Goal: Transaction & Acquisition: Book appointment/travel/reservation

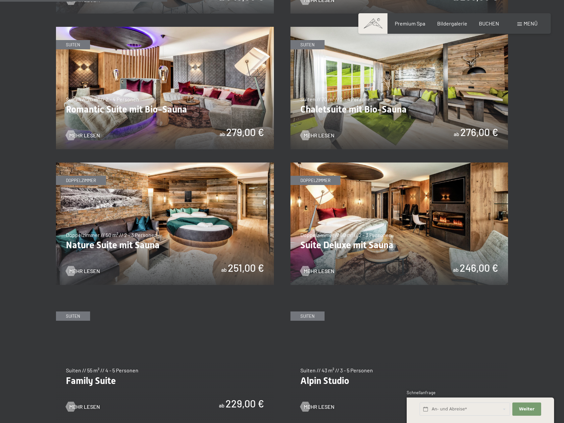
scroll to position [596, 0]
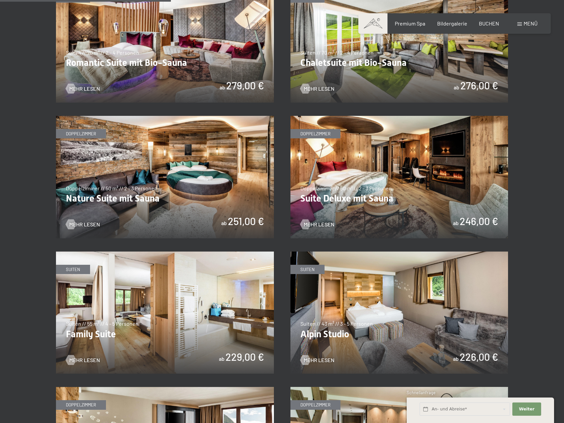
click at [387, 194] on img at bounding box center [400, 177] width 218 height 123
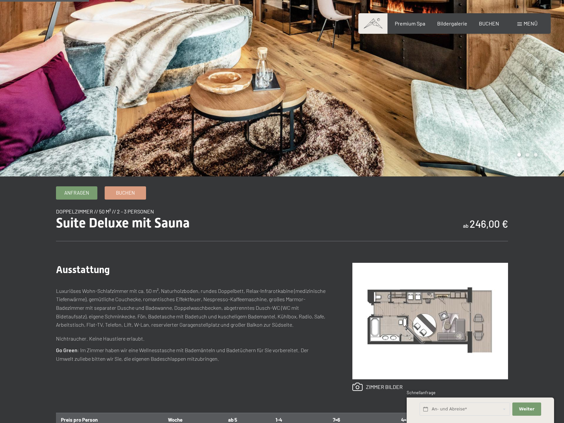
scroll to position [166, 0]
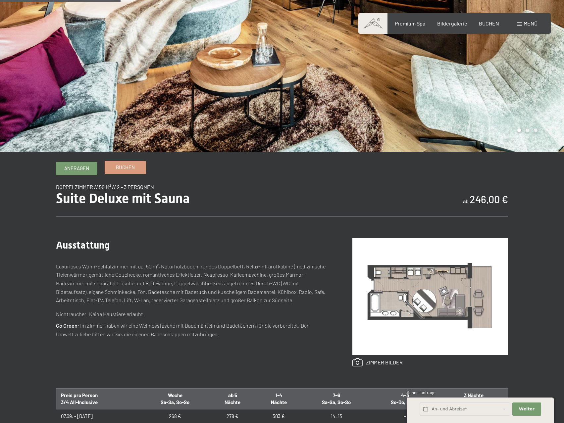
click at [130, 168] on span "Buchen" at bounding box center [125, 167] width 19 height 7
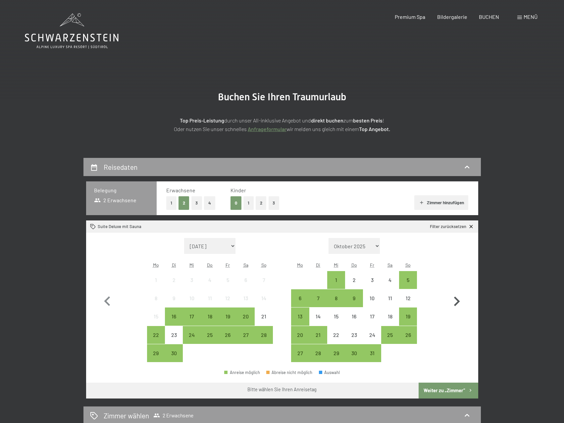
click at [456, 302] on icon "button" at bounding box center [456, 301] width 19 height 19
select select "2025-10-01"
select select "2025-11-01"
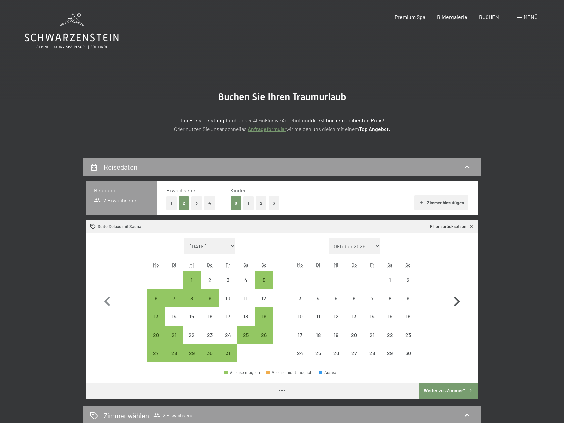
click at [457, 302] on icon "button" at bounding box center [456, 301] width 19 height 19
select select "2025-11-01"
select select "2025-12-01"
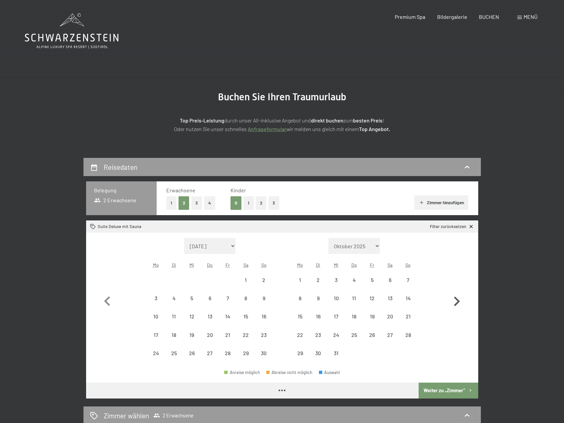
select select "2025-11-01"
select select "2025-12-01"
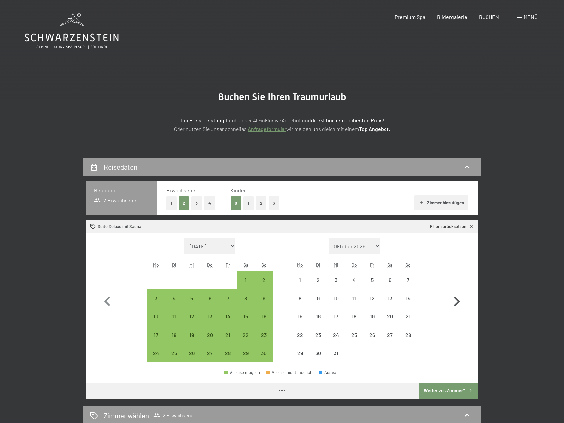
click at [457, 302] on icon "button" at bounding box center [456, 301] width 19 height 19
select select "2025-12-01"
select select "2026-01-01"
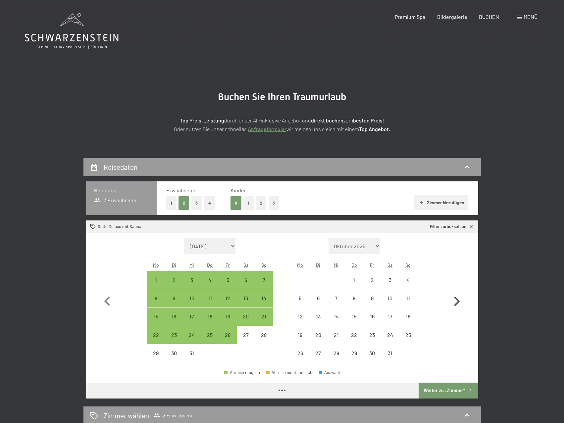
click at [457, 302] on icon "button" at bounding box center [456, 301] width 19 height 19
select select "2026-01-01"
select select "2026-02-01"
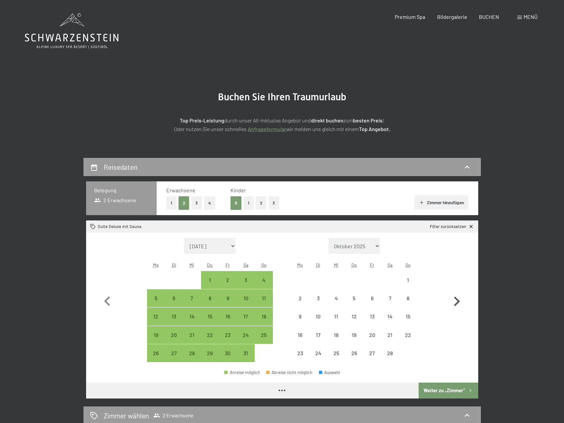
select select "2026-01-01"
select select "2026-02-01"
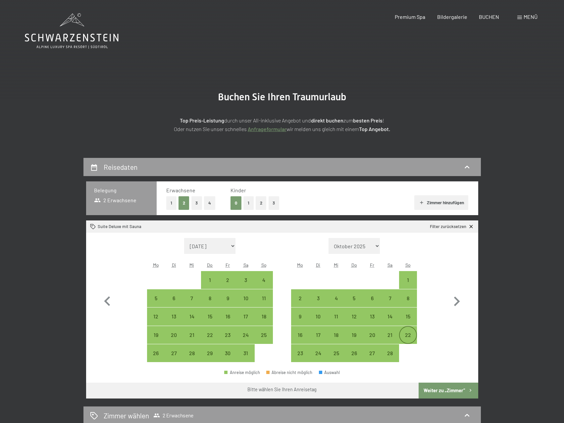
click at [411, 334] on div "22" at bounding box center [408, 341] width 17 height 17
select select "2026-01-01"
select select "2026-02-01"
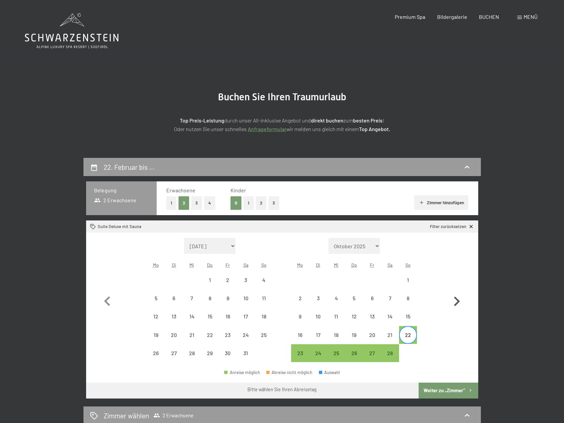
click at [459, 302] on icon "button" at bounding box center [457, 302] width 6 height 10
select select "2026-02-01"
select select "2026-03-01"
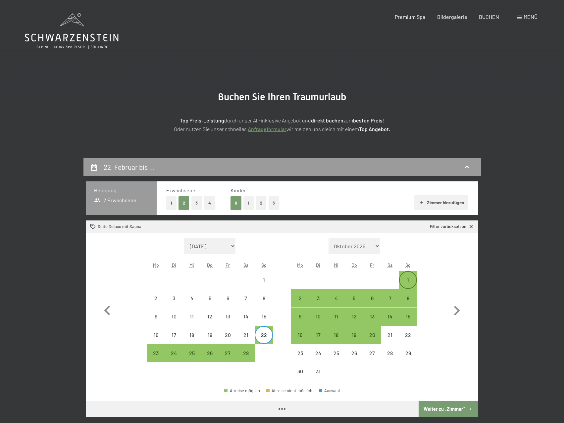
select select "2026-02-01"
select select "2026-03-01"
click at [408, 278] on div "1" at bounding box center [408, 286] width 17 height 17
select select "2026-02-01"
select select "2026-03-01"
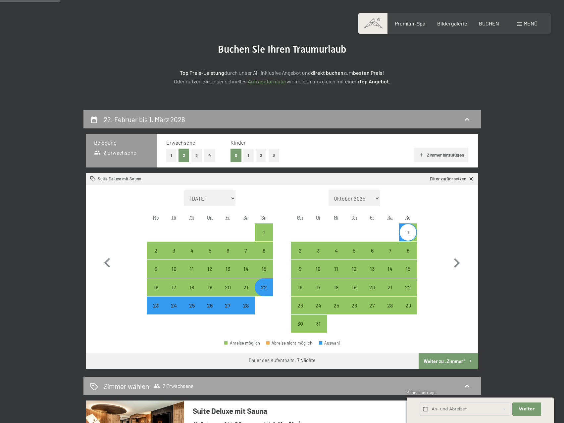
scroll to position [99, 0]
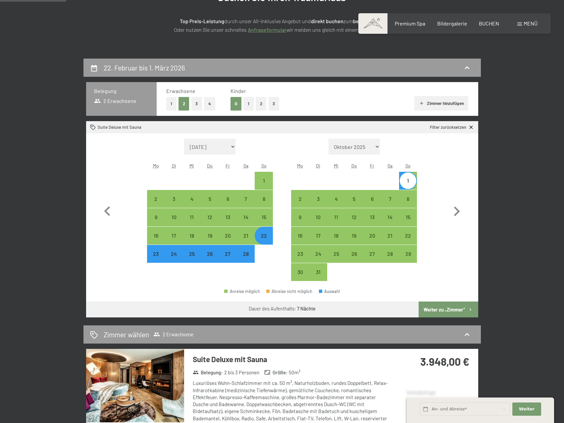
click at [442, 309] on button "Weiter zu „Zimmer“" at bounding box center [448, 310] width 59 height 16
select select "2026-02-01"
select select "2026-03-01"
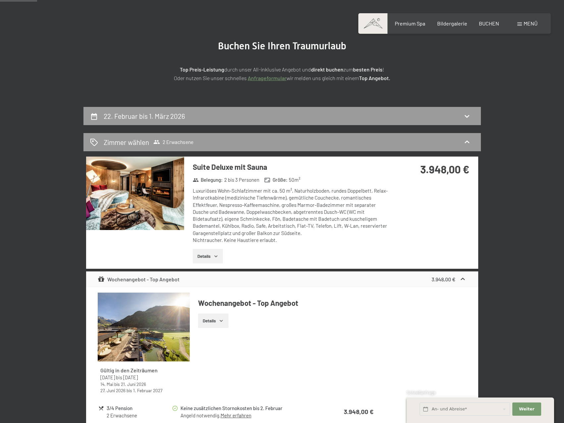
scroll to position [26, 0]
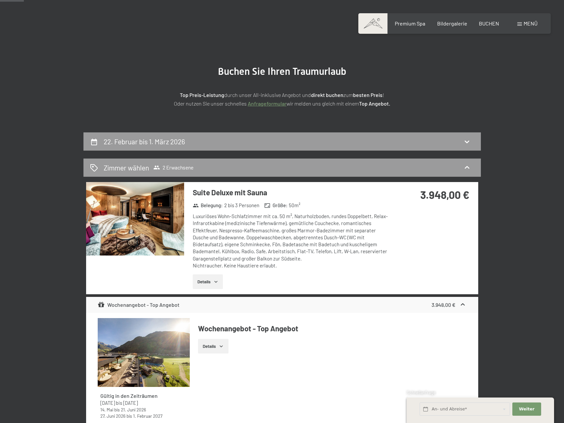
click at [210, 281] on button "Details" at bounding box center [208, 282] width 30 height 15
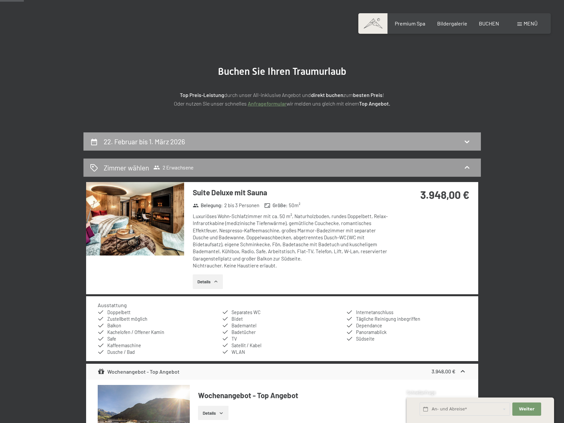
click at [470, 141] on icon at bounding box center [467, 142] width 8 height 8
select select "2026-02-01"
select select "2026-03-01"
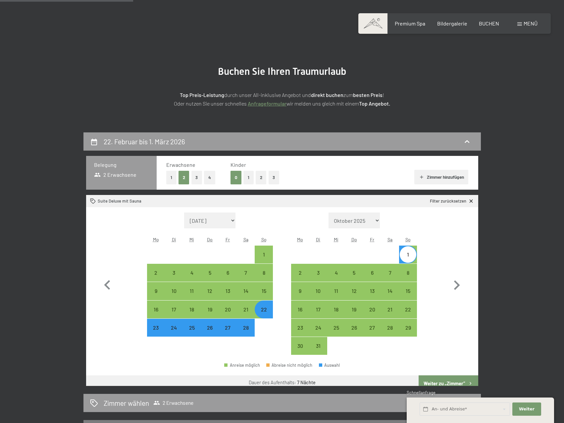
scroll to position [158, 0]
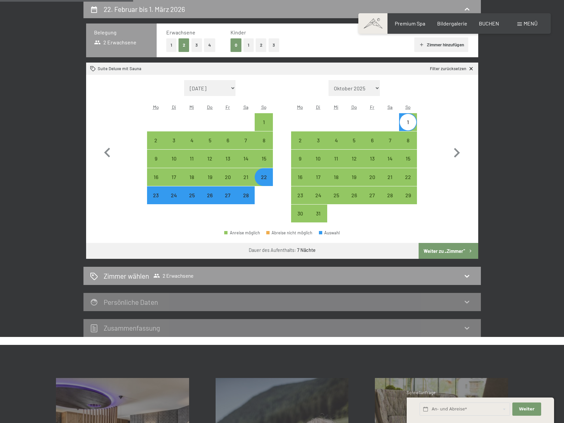
click at [271, 174] on div "22" at bounding box center [263, 177] width 17 height 17
select select "2026-02-01"
select select "2026-03-01"
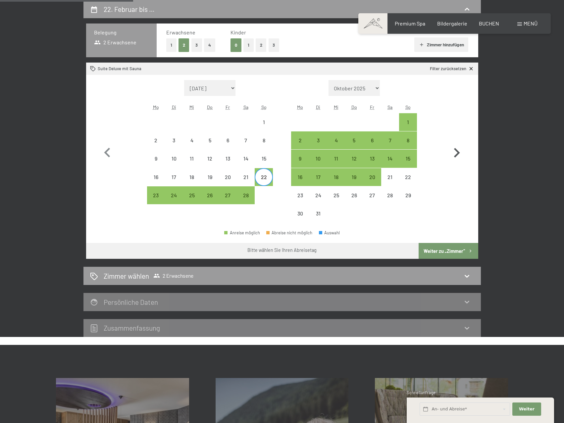
click at [456, 152] on icon "button" at bounding box center [456, 152] width 19 height 19
select select "2026-03-01"
select select "2026-04-01"
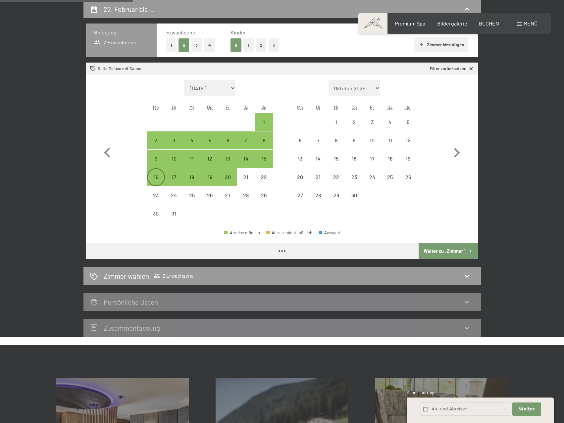
select select "2026-03-01"
select select "2026-04-01"
click at [106, 151] on icon "button" at bounding box center [107, 153] width 6 height 10
select select "2026-02-01"
select select "2026-03-01"
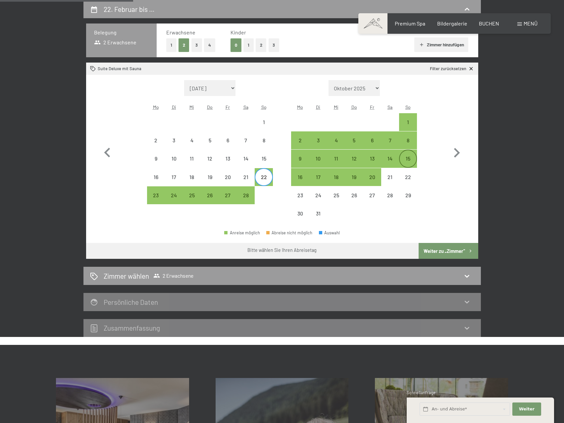
click at [409, 159] on div "15" at bounding box center [408, 164] width 17 height 17
select select "2026-02-01"
select select "2026-03-01"
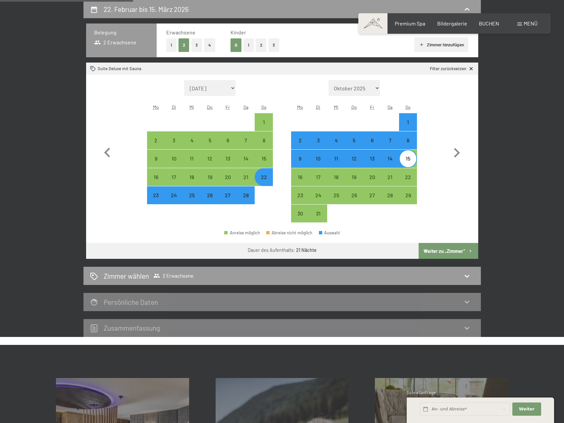
click at [266, 180] on div "22" at bounding box center [263, 183] width 17 height 17
select select "2026-02-01"
select select "2026-03-01"
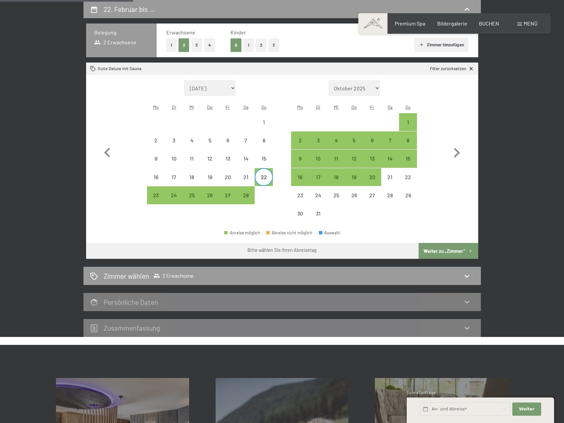
click at [266, 180] on div "22" at bounding box center [263, 183] width 17 height 17
select select "2026-02-01"
select select "2026-03-01"
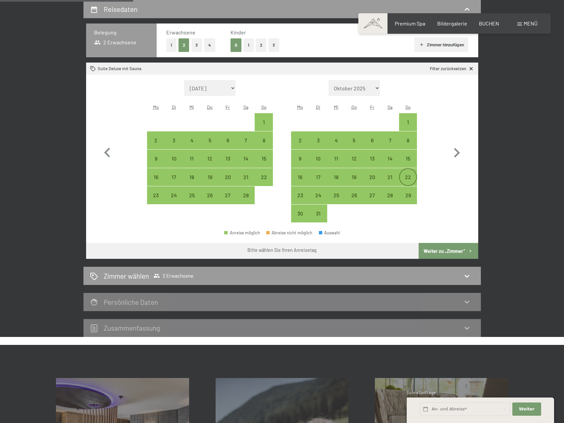
click at [408, 178] on div "22" at bounding box center [408, 183] width 17 height 17
select select "2026-02-01"
select select "2026-03-01"
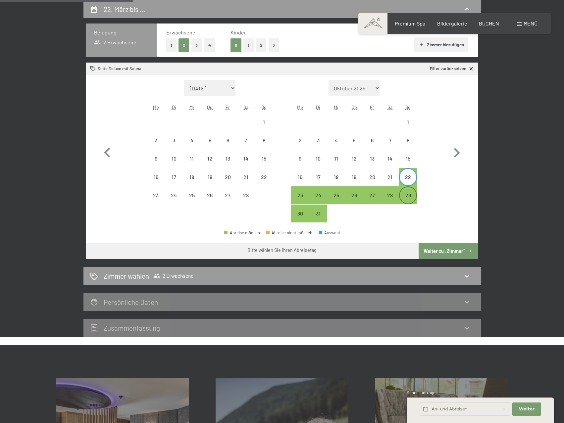
click at [409, 193] on div "29" at bounding box center [408, 201] width 17 height 17
select select "2026-02-01"
select select "2026-03-01"
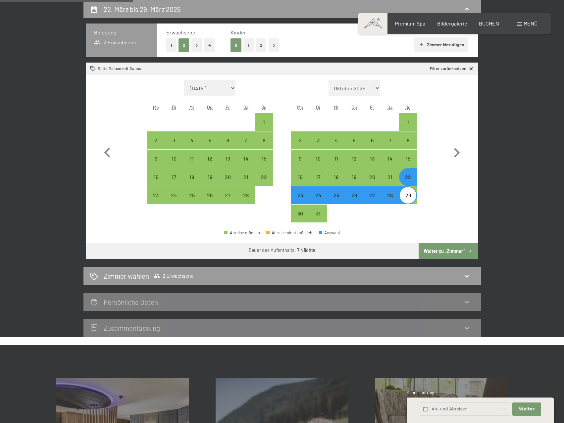
click at [455, 251] on button "Weiter zu „Zimmer“" at bounding box center [448, 251] width 59 height 16
select select "2026-02-01"
select select "2026-03-01"
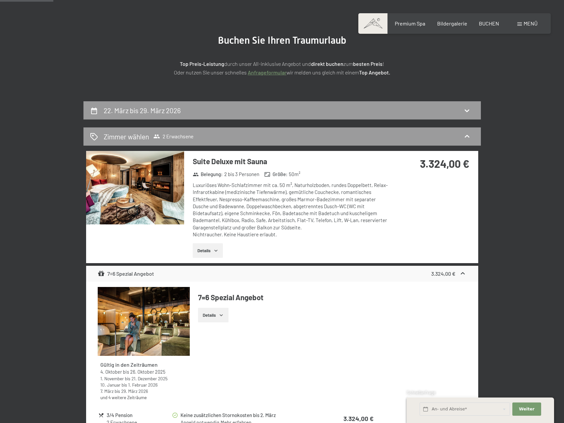
scroll to position [0, 0]
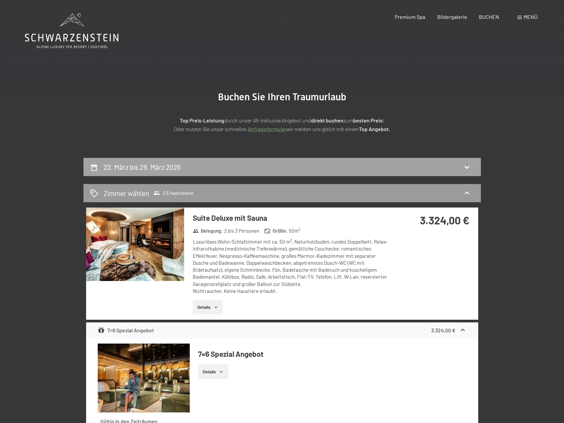
click at [467, 168] on icon at bounding box center [467, 167] width 5 height 3
select select "2026-02-01"
select select "2026-03-01"
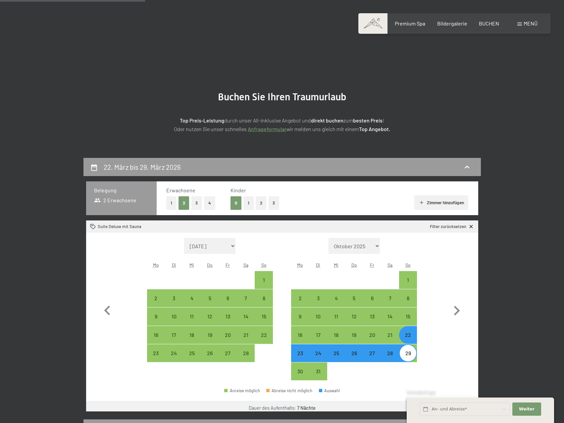
scroll to position [158, 0]
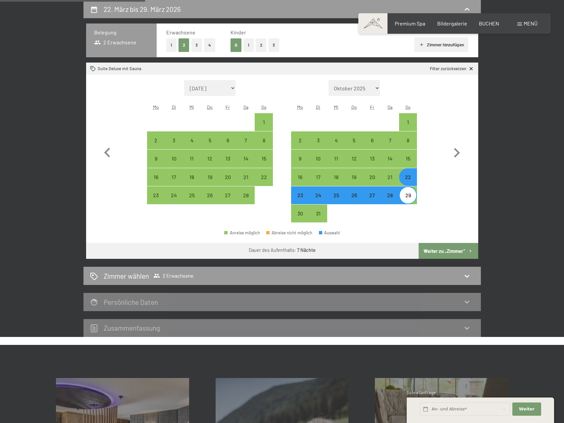
click at [413, 180] on div "22" at bounding box center [408, 183] width 17 height 17
select select "2026-02-01"
select select "2026-03-01"
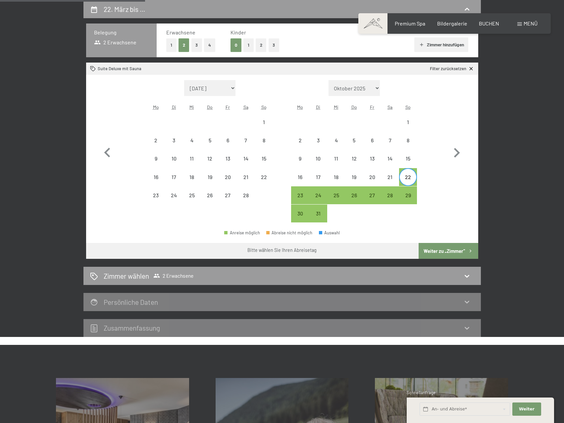
click at [408, 176] on div "22" at bounding box center [408, 183] width 17 height 17
select select "2026-02-01"
select select "2026-03-01"
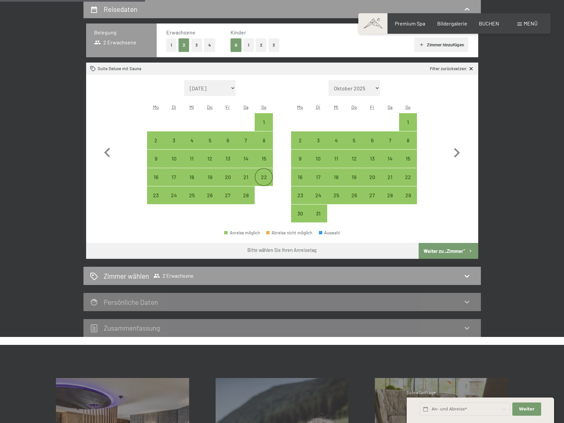
click at [265, 174] on div "22" at bounding box center [263, 177] width 17 height 17
select select "2026-02-01"
select select "2026-03-01"
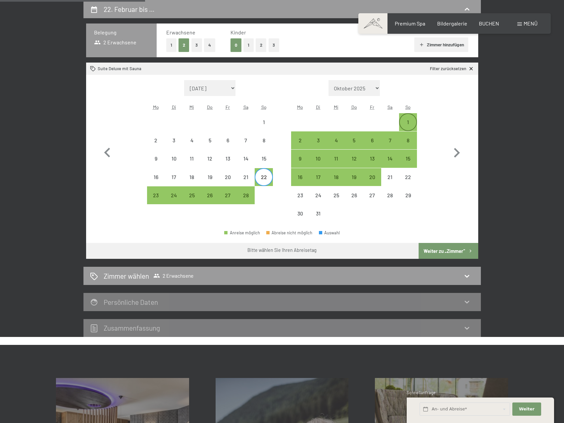
click at [407, 124] on div "1" at bounding box center [408, 128] width 17 height 17
select select "2026-02-01"
select select "2026-03-01"
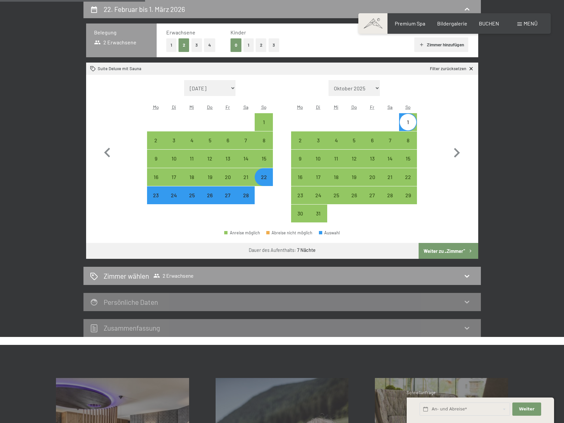
click at [437, 250] on button "Weiter zu „Zimmer“" at bounding box center [448, 251] width 59 height 16
select select "2026-02-01"
select select "2026-03-01"
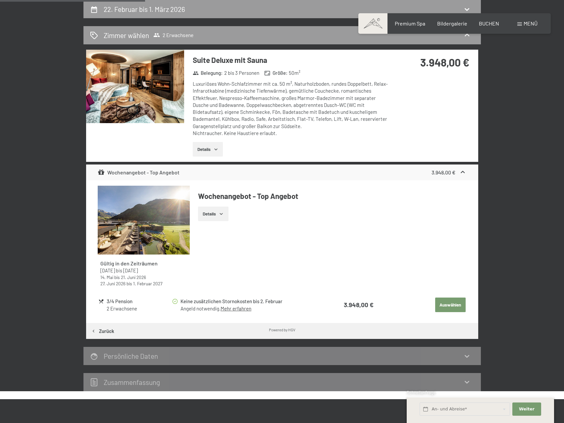
click at [221, 215] on icon "button" at bounding box center [221, 213] width 5 height 5
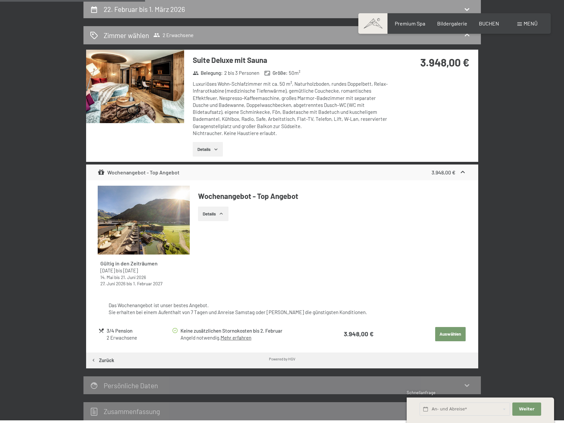
click at [221, 215] on icon "button" at bounding box center [221, 213] width 5 height 5
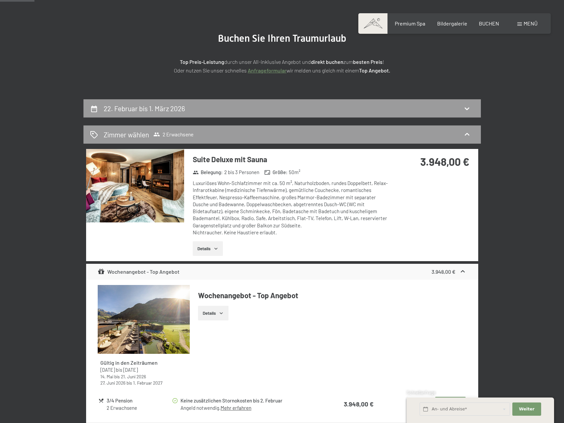
scroll to position [0, 0]
